Goal: Task Accomplishment & Management: Use online tool/utility

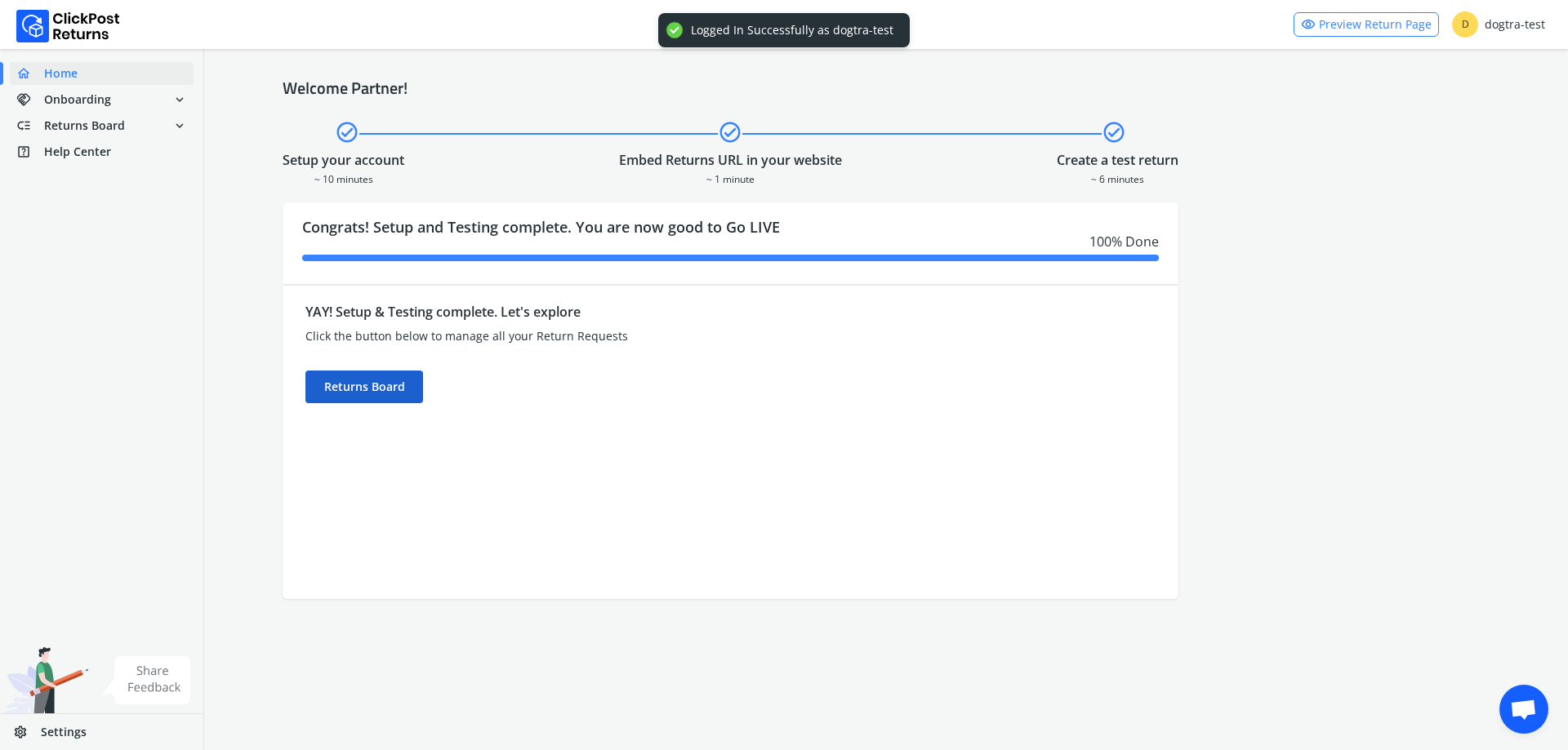
click at [316, 387] on div "Returns Board" at bounding box center [365, 387] width 118 height 33
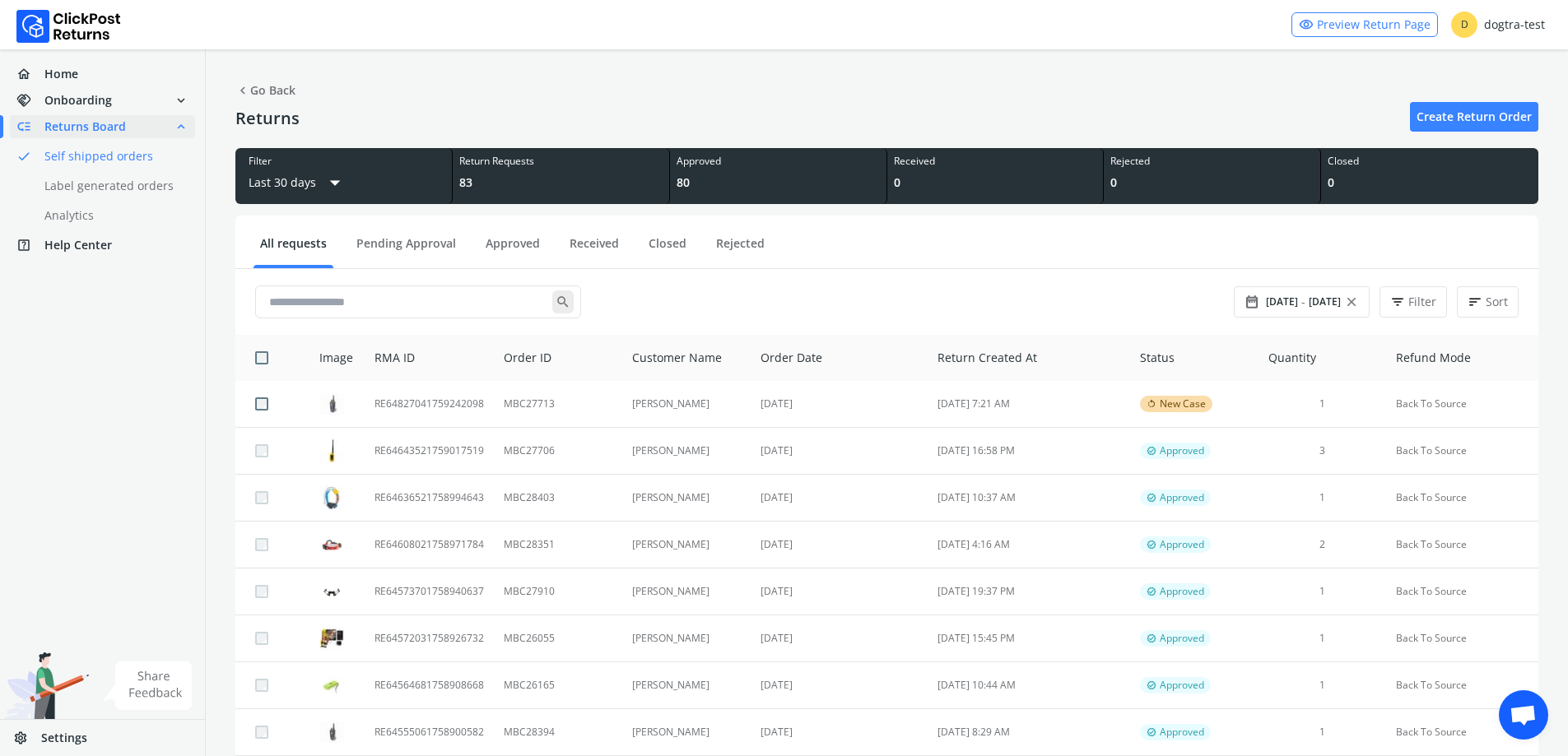
drag, startPoint x: 402, startPoint y: 226, endPoint x: 396, endPoint y: 234, distance: 10.0
click at [401, 226] on ul "All requests Pending Approval Approved Received Closed Rejected" at bounding box center [886, 246] width 1302 height 47
click at [392, 244] on link "Pending Approval" at bounding box center [406, 249] width 113 height 29
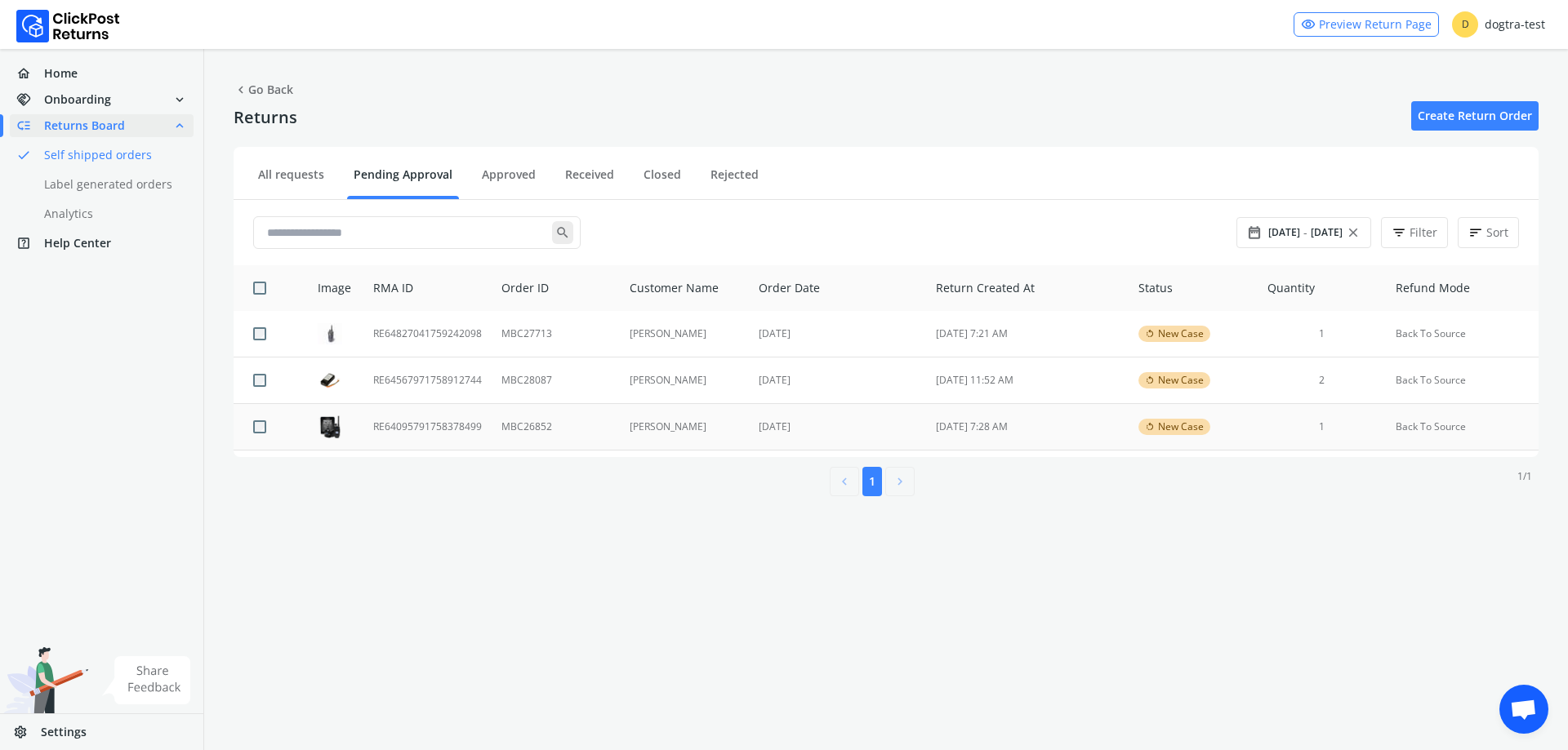
click at [596, 431] on td "MBC26852" at bounding box center [556, 428] width 129 height 46
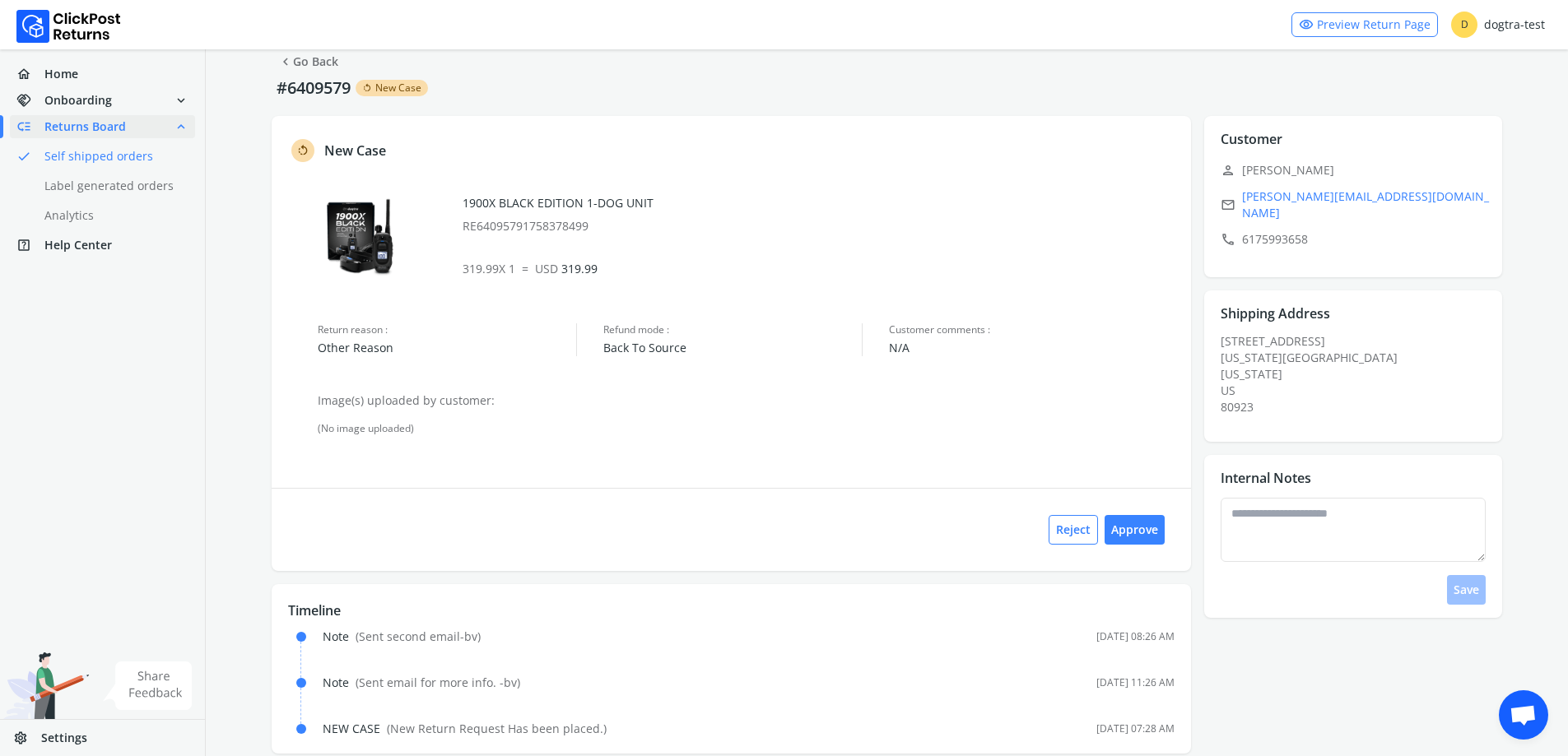
scroll to position [53, 0]
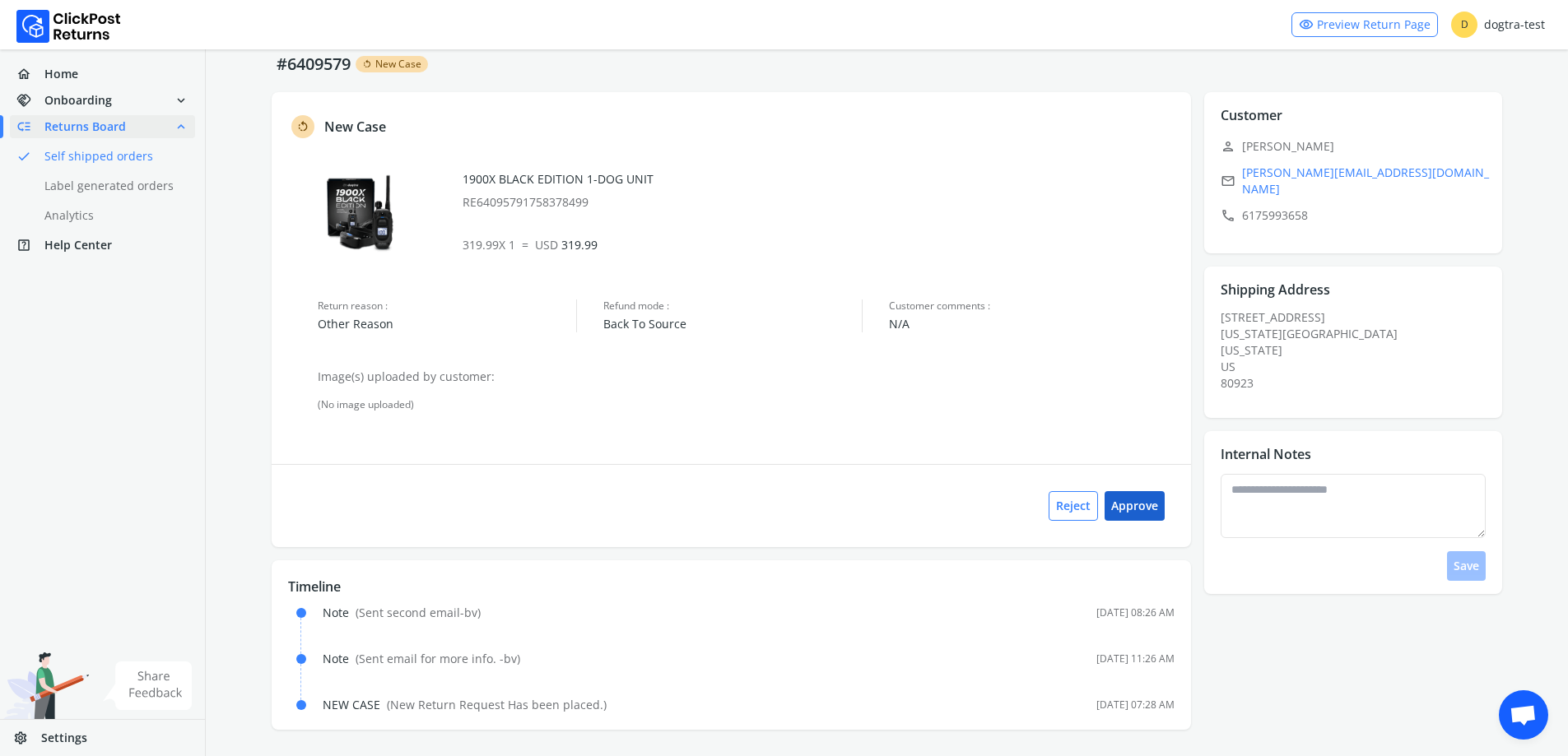
click at [1154, 507] on button "Approve" at bounding box center [1134, 506] width 60 height 30
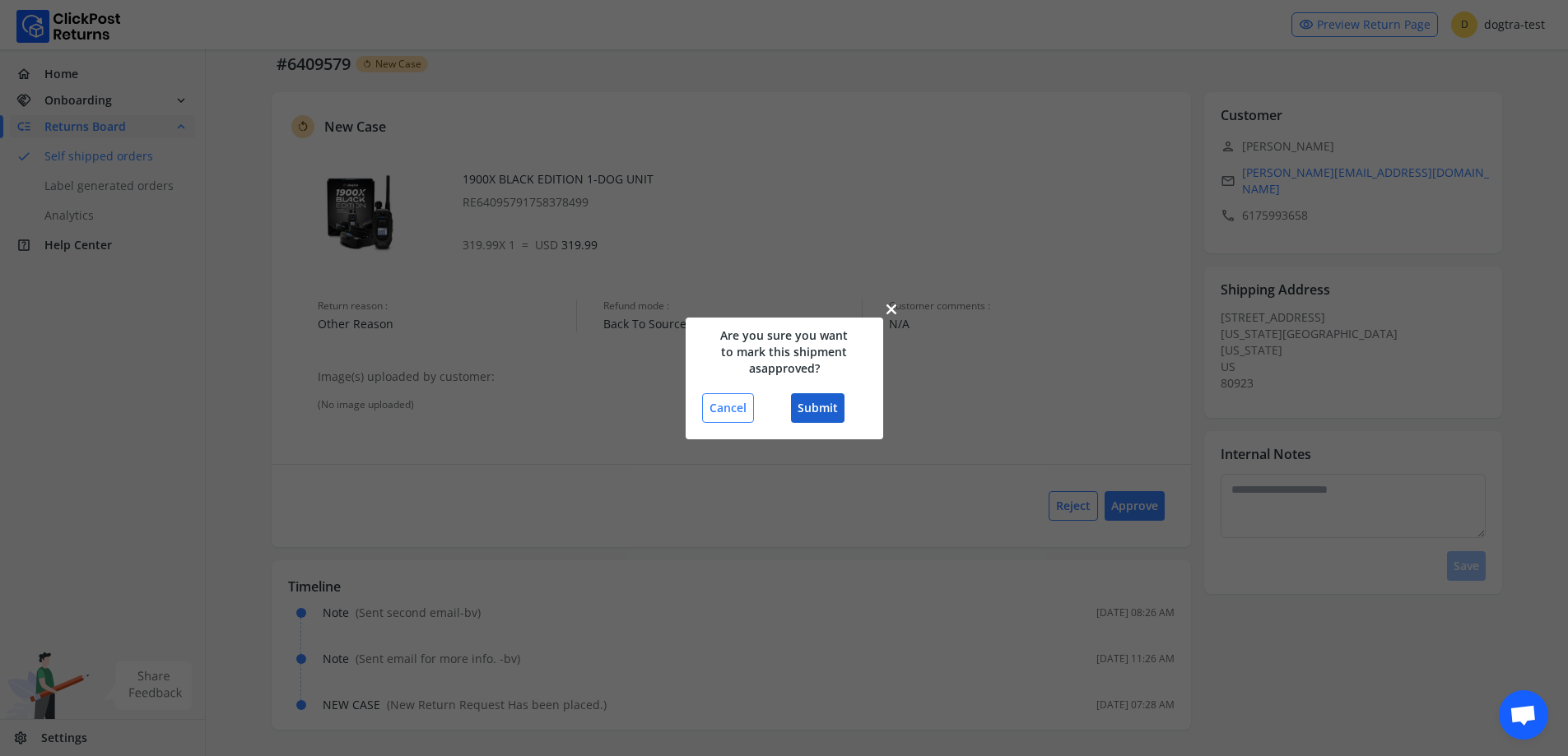
click at [830, 408] on button "Submit" at bounding box center [817, 408] width 53 height 30
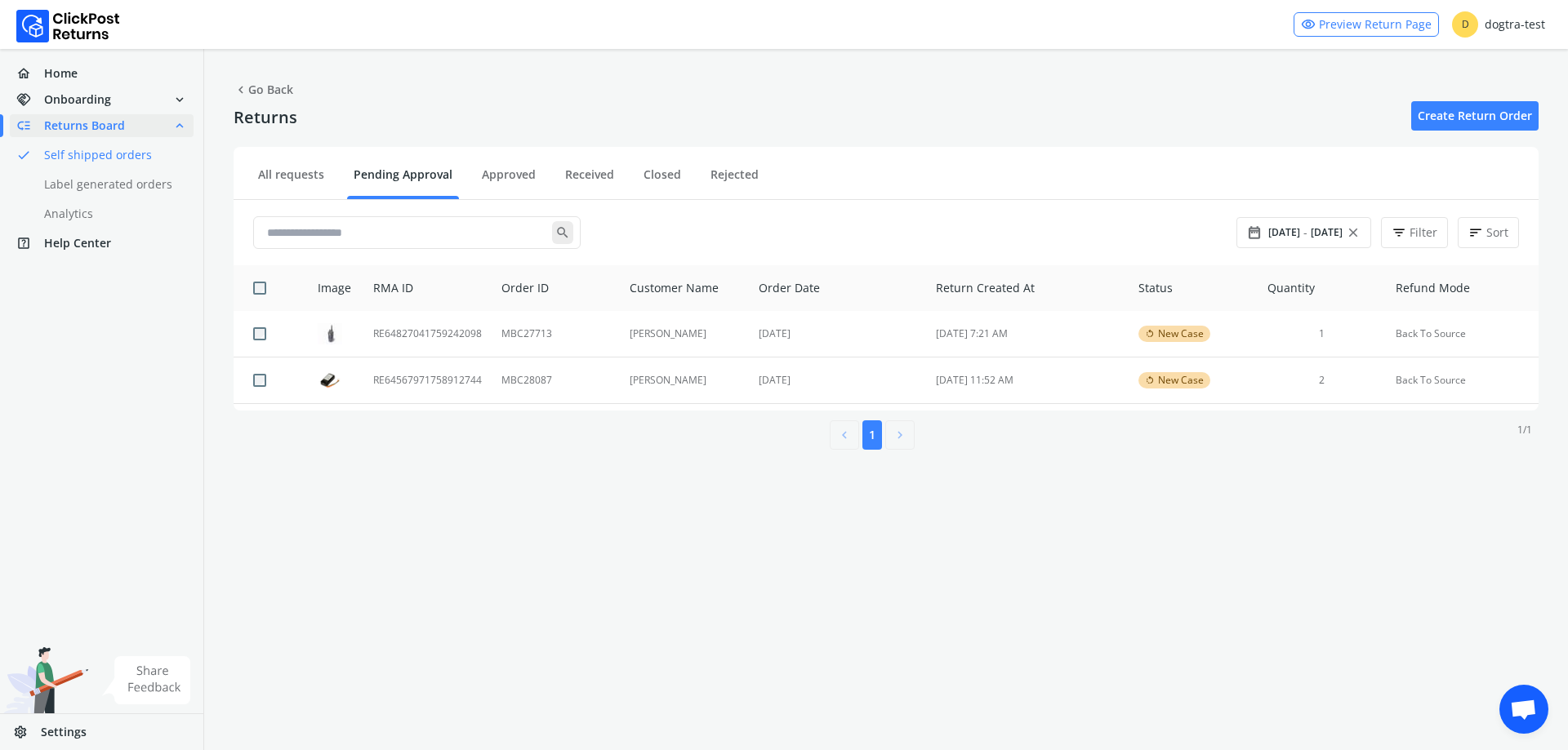
click at [251, 157] on ul "All requests Pending Approval Approved Received Closed Rejected" at bounding box center [885, 177] width 1305 height 46
click at [314, 181] on link "All requests" at bounding box center [291, 181] width 80 height 29
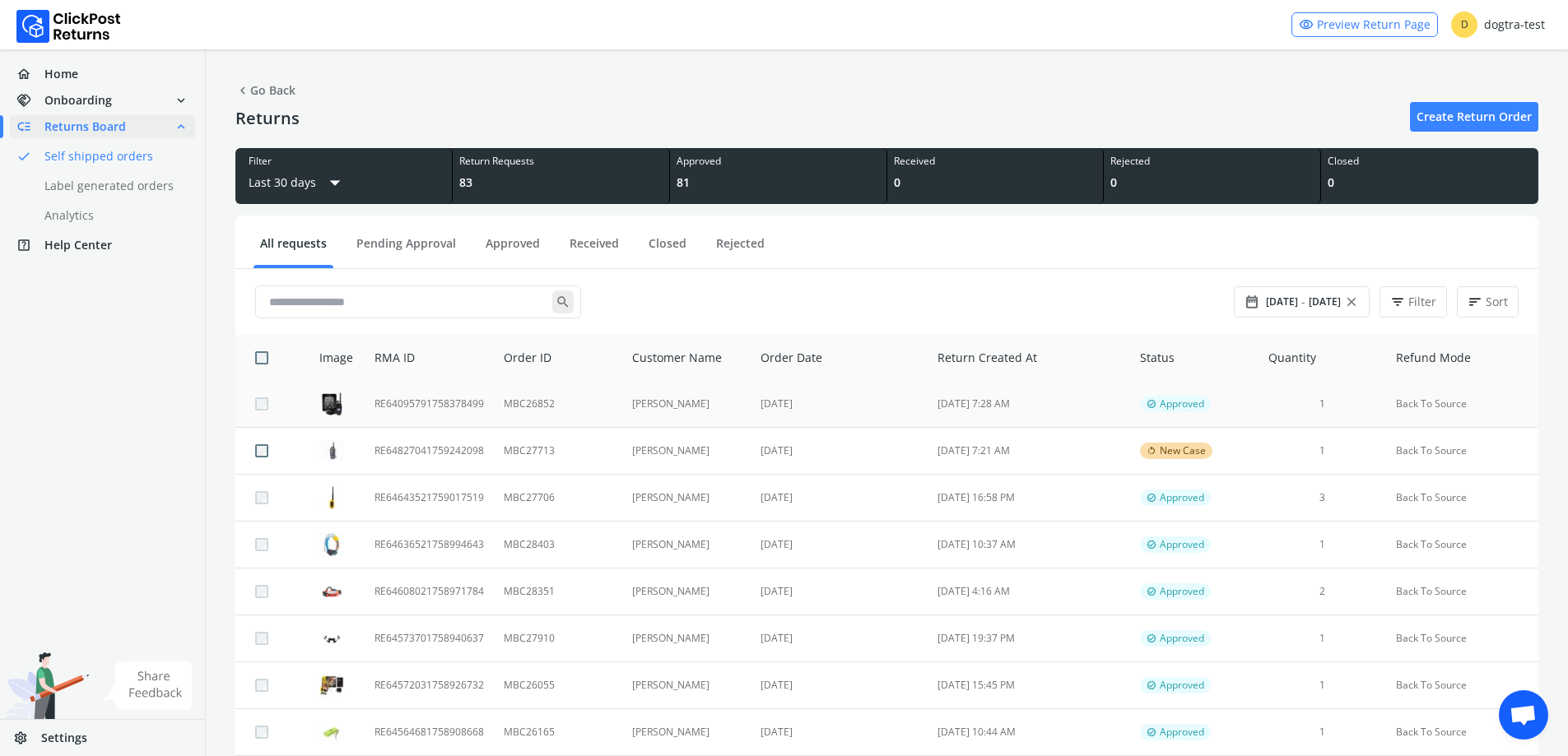
click at [675, 399] on td "[PERSON_NAME]" at bounding box center [687, 404] width 130 height 47
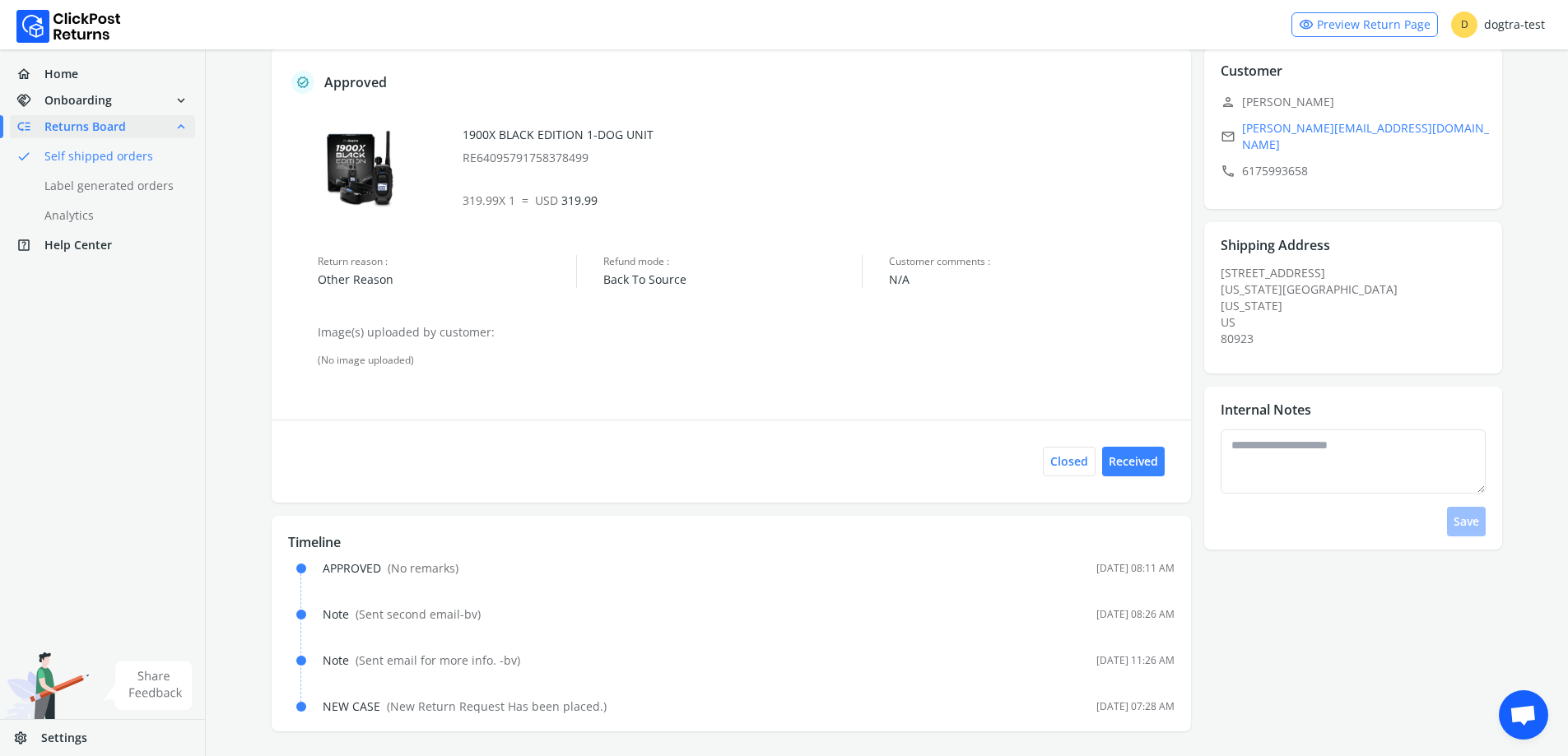
scroll to position [99, 0]
click at [1347, 478] on textarea at bounding box center [1353, 459] width 265 height 64
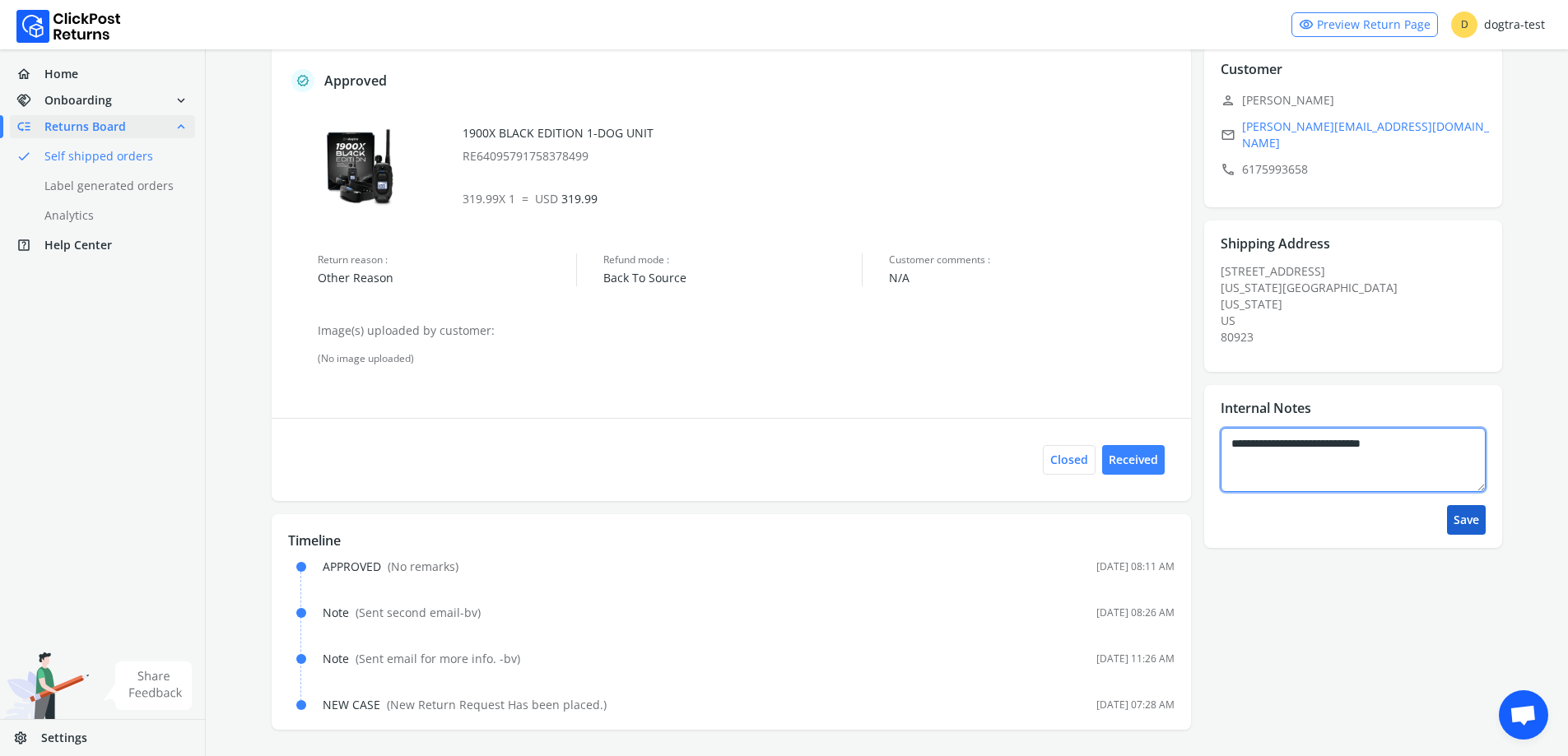
type textarea "**********"
click at [1469, 510] on button "Save" at bounding box center [1465, 519] width 39 height 30
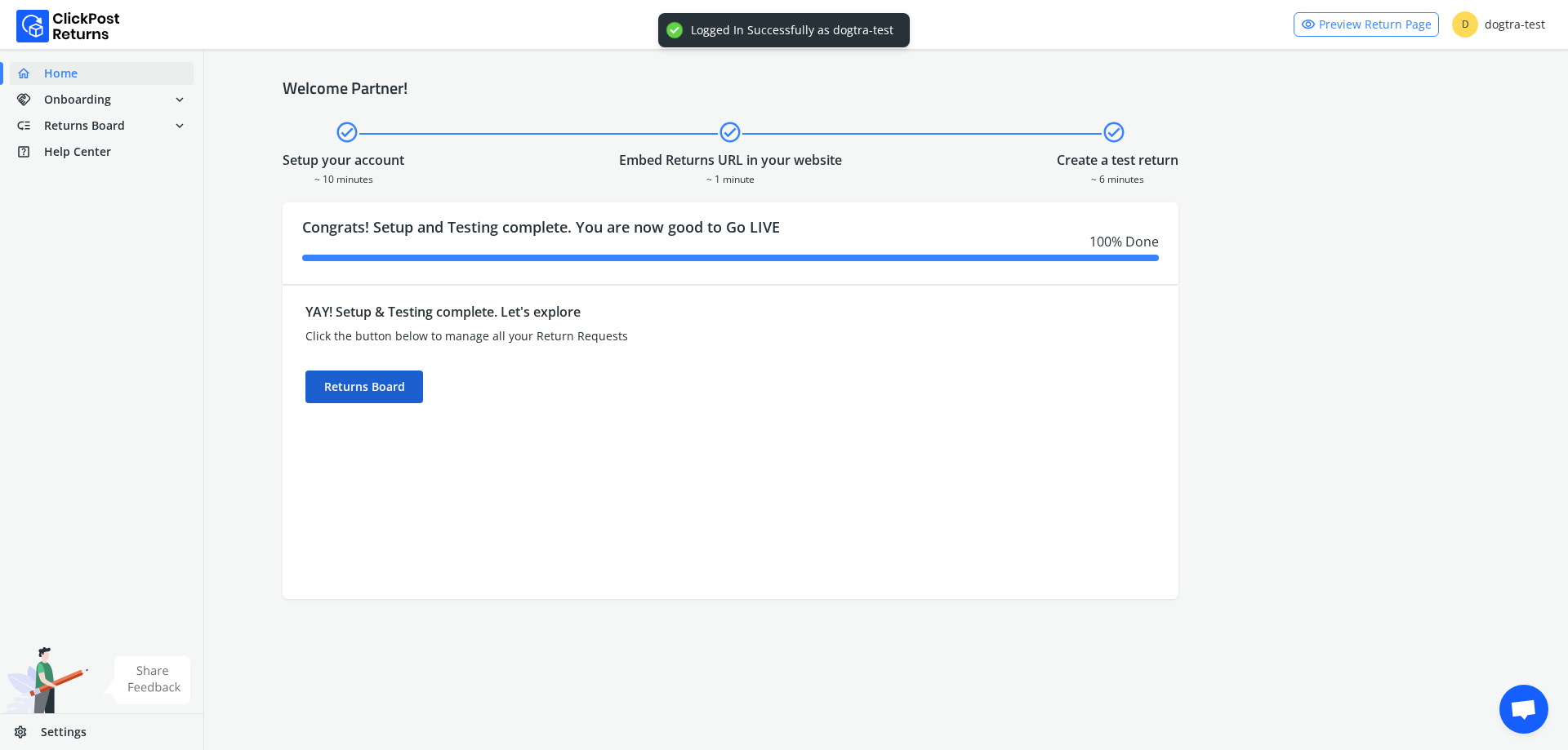
click at [348, 396] on div "Returns Board" at bounding box center [365, 387] width 118 height 33
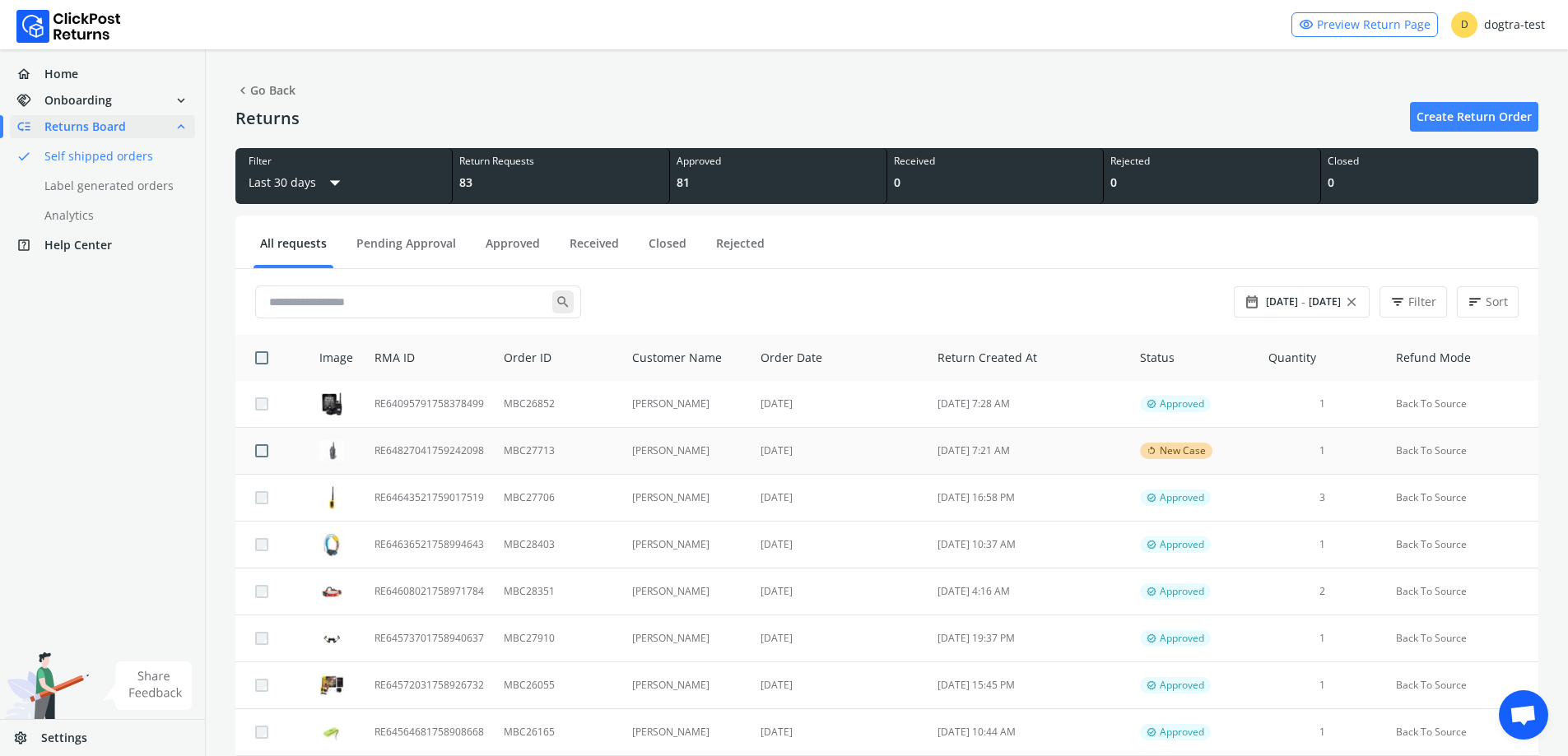
click at [882, 472] on td "[DATE]" at bounding box center [839, 451] width 177 height 47
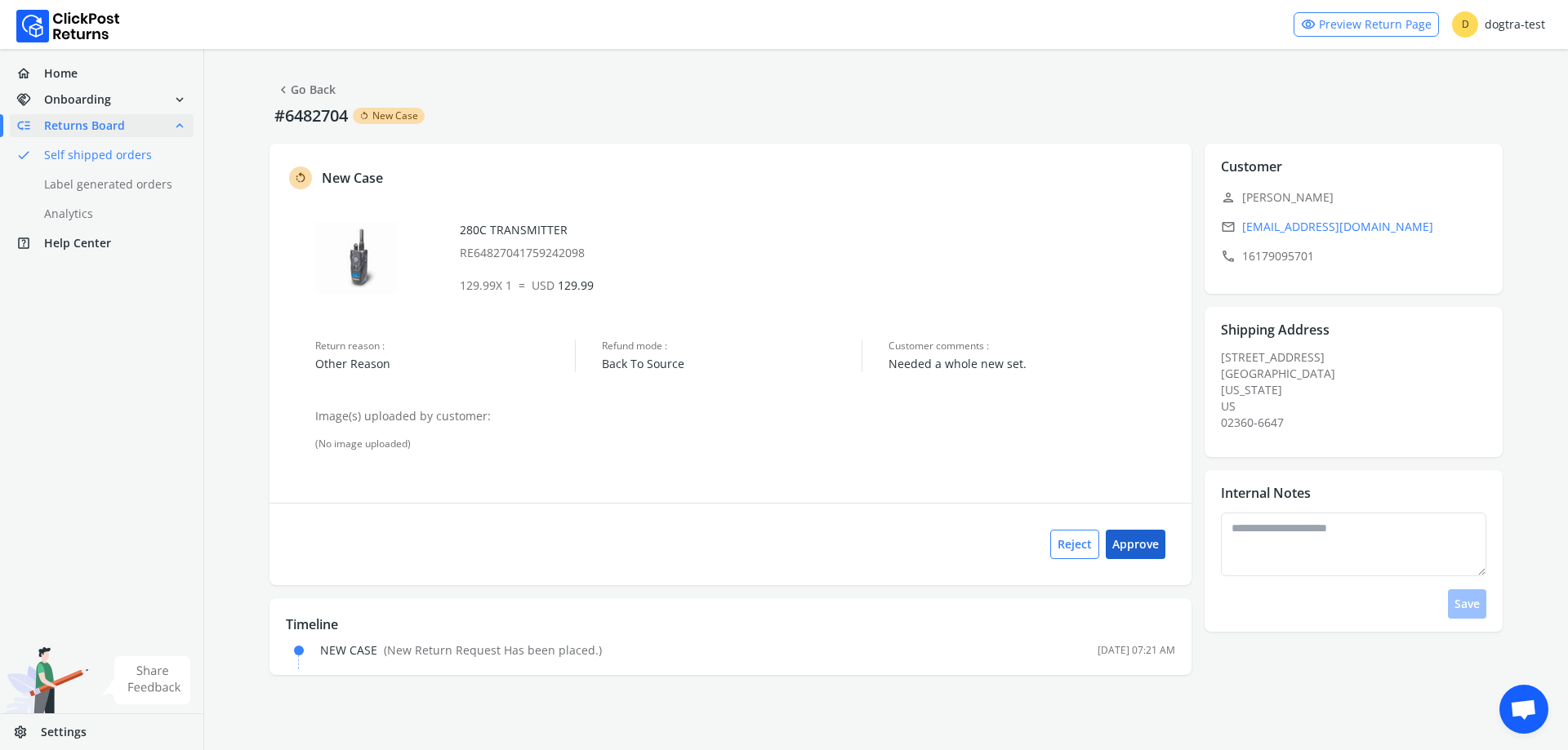
click at [1121, 536] on button "Approve" at bounding box center [1136, 544] width 60 height 29
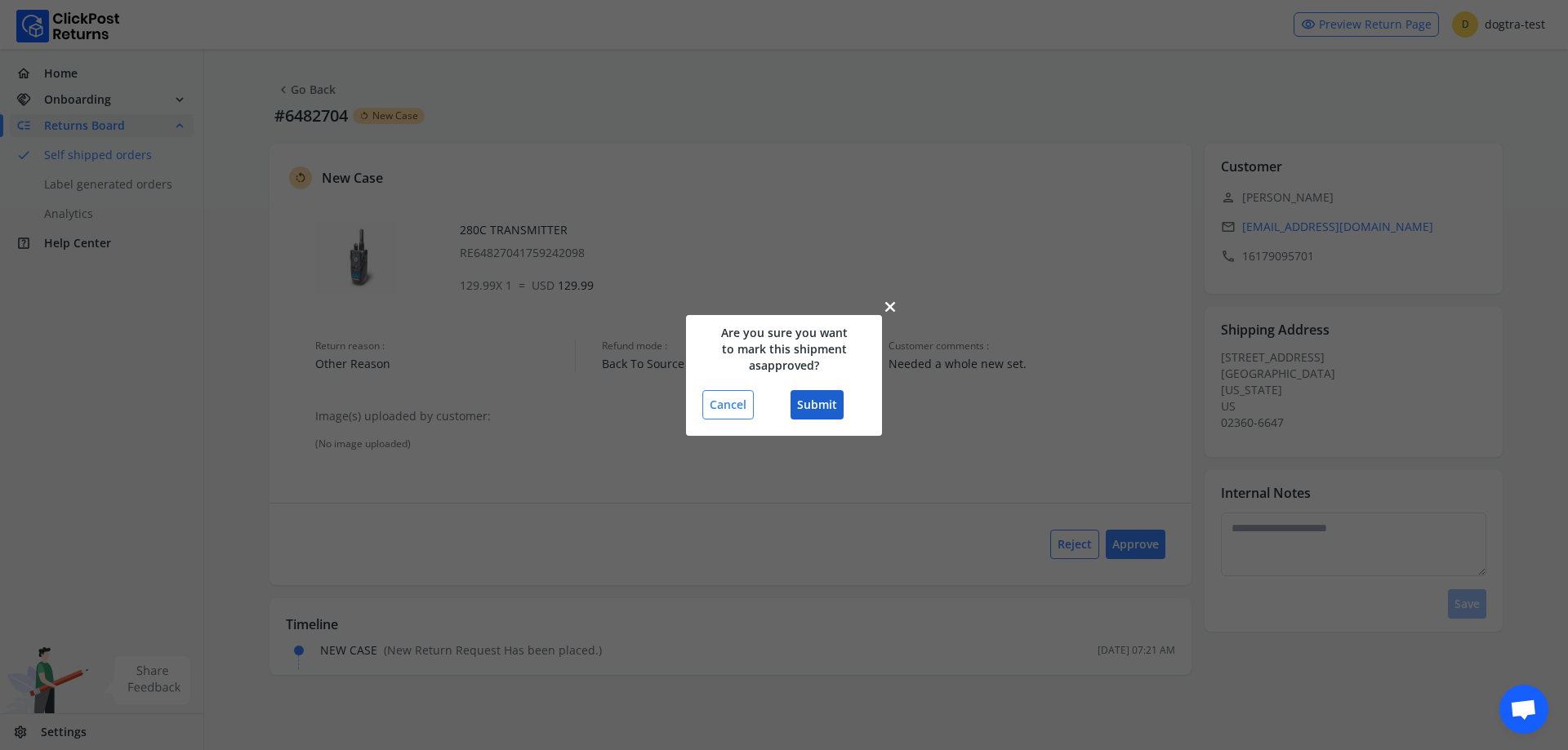
click at [810, 407] on button "Submit" at bounding box center [817, 404] width 53 height 29
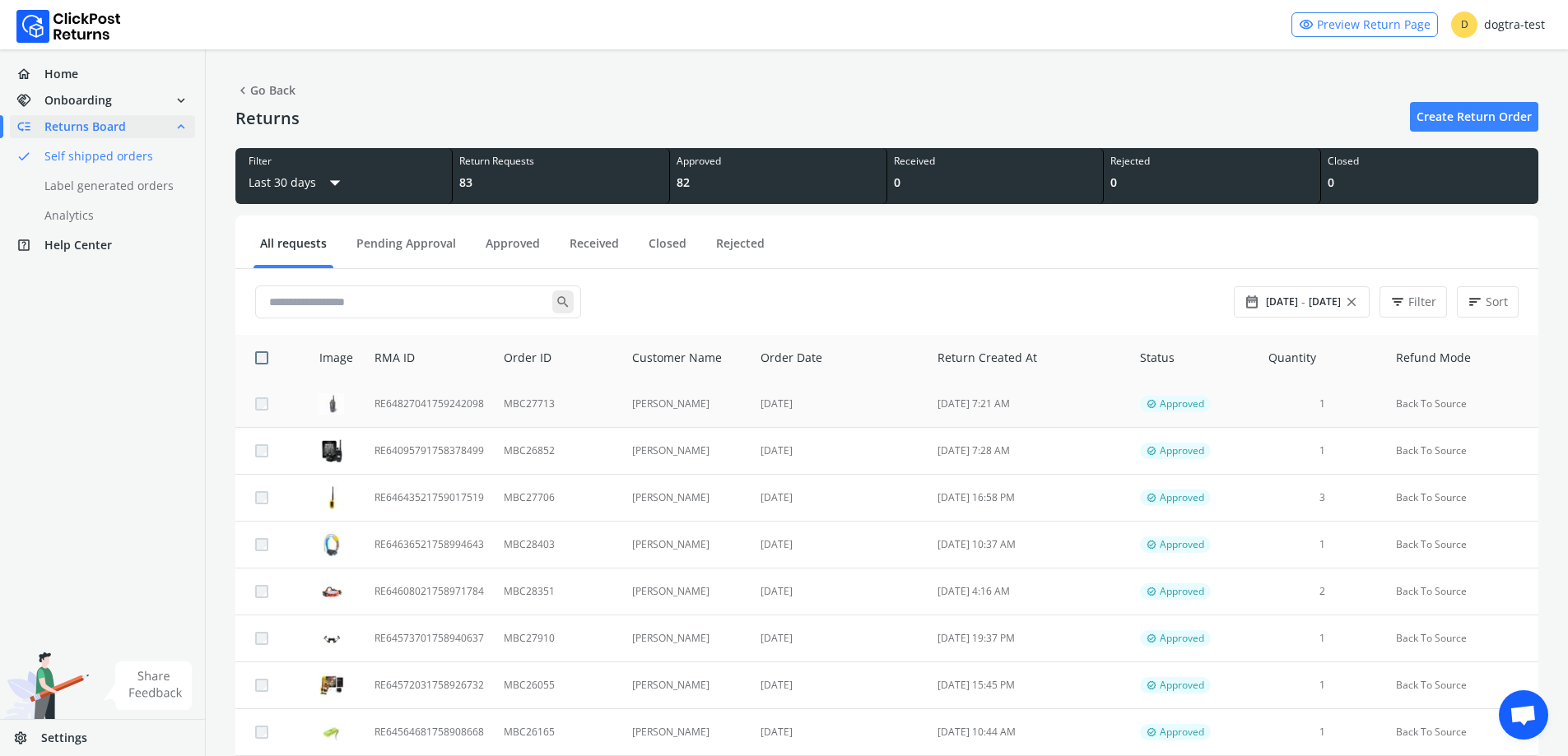
click at [690, 408] on td "[PERSON_NAME]" at bounding box center [687, 404] width 130 height 47
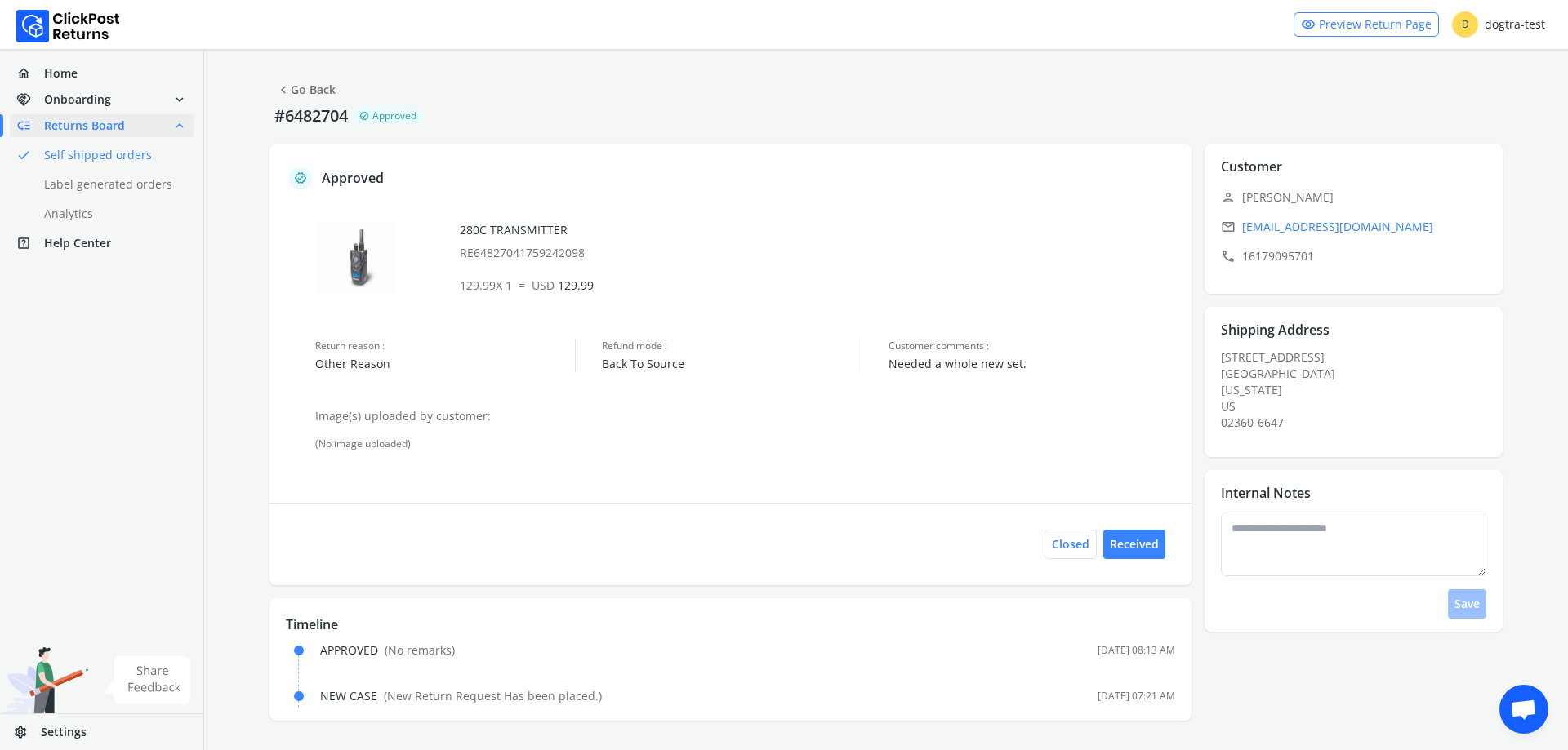
click at [327, 90] on link "chevron_left Go Back" at bounding box center [306, 90] width 60 height 23
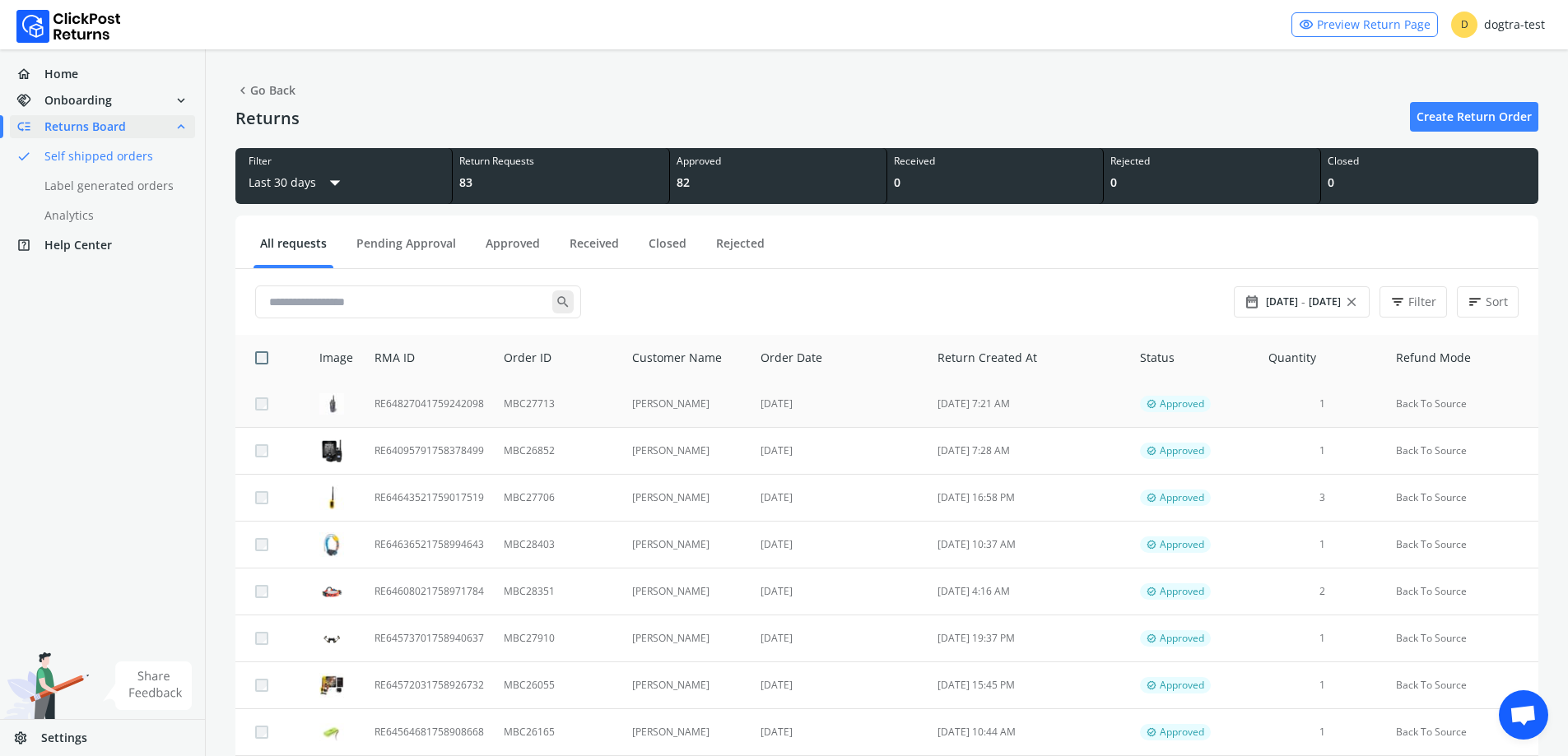
click at [553, 401] on td "MBC27713" at bounding box center [558, 404] width 128 height 47
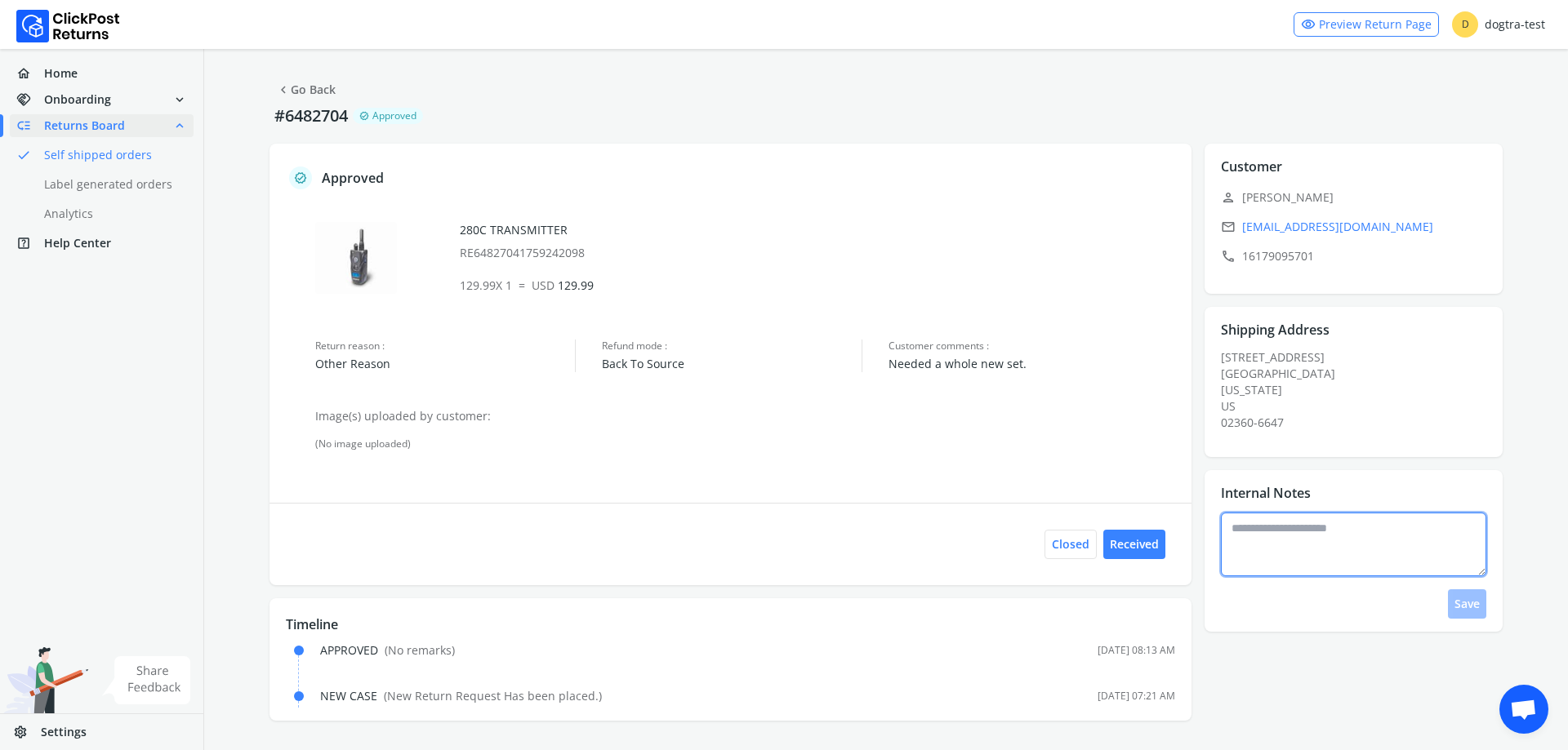
click at [1358, 548] on textarea at bounding box center [1354, 544] width 266 height 63
type textarea "**********"
click at [1465, 589] on button "Save" at bounding box center [1467, 604] width 38 height 29
